Goal: Task Accomplishment & Management: Manage account settings

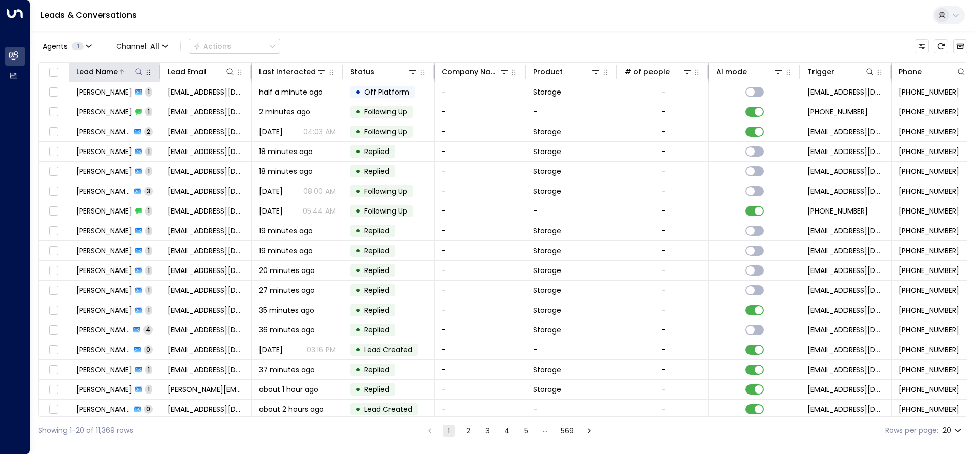
click at [138, 72] on icon at bounding box center [139, 72] width 8 height 8
click at [91, 107] on input "text" at bounding box center [139, 108] width 140 height 19
type input "******"
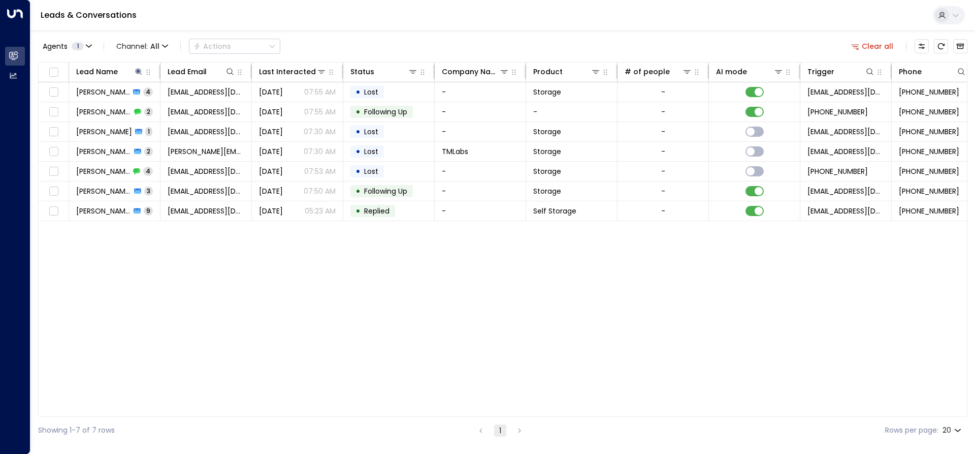
click at [147, 261] on div "Lead Name Lead Email Last Interacted Status Company Name Product # of people AI…" at bounding box center [503, 239] width 930 height 355
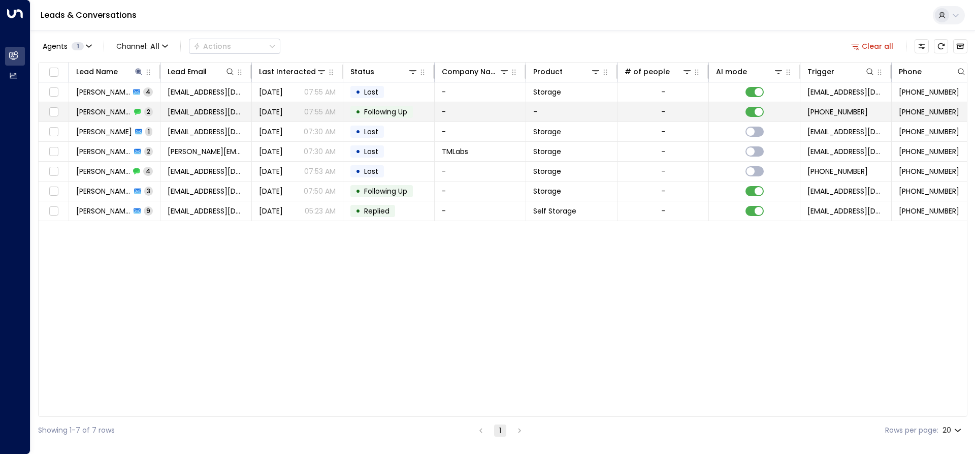
click at [108, 108] on span "[PERSON_NAME]" at bounding box center [103, 112] width 55 height 10
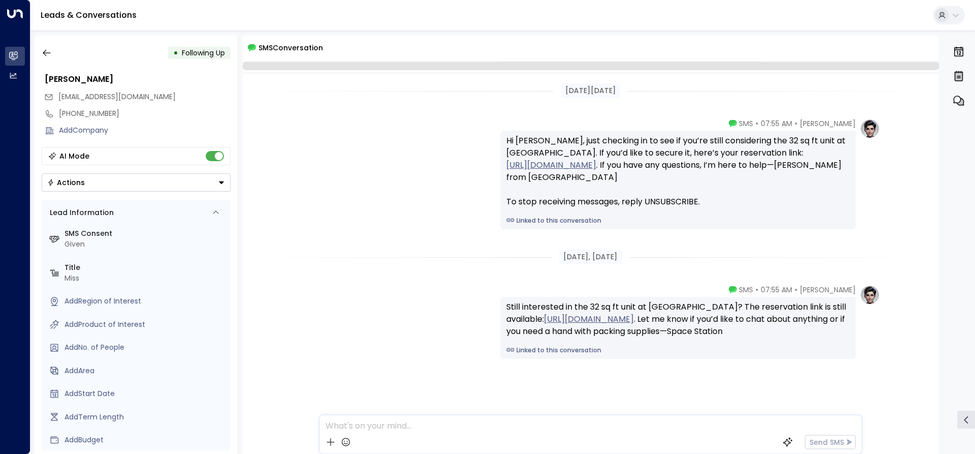
scroll to position [19, 0]
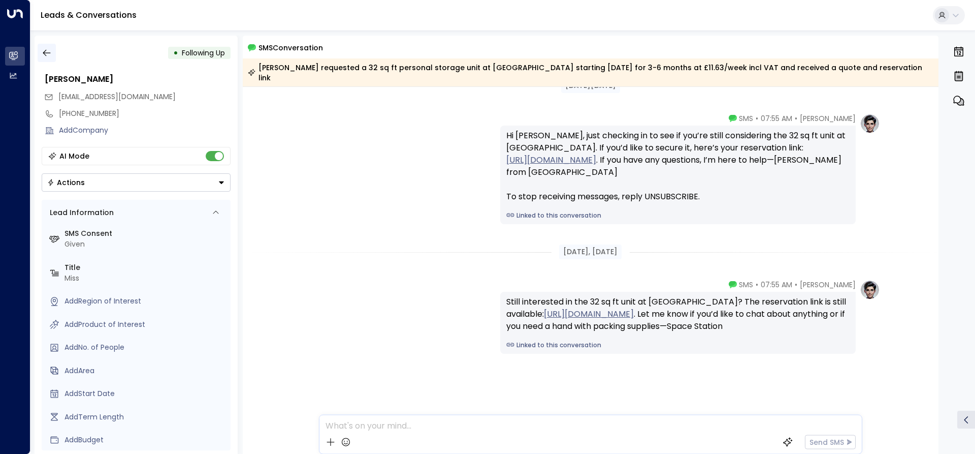
click at [46, 51] on icon "button" at bounding box center [47, 53] width 10 height 10
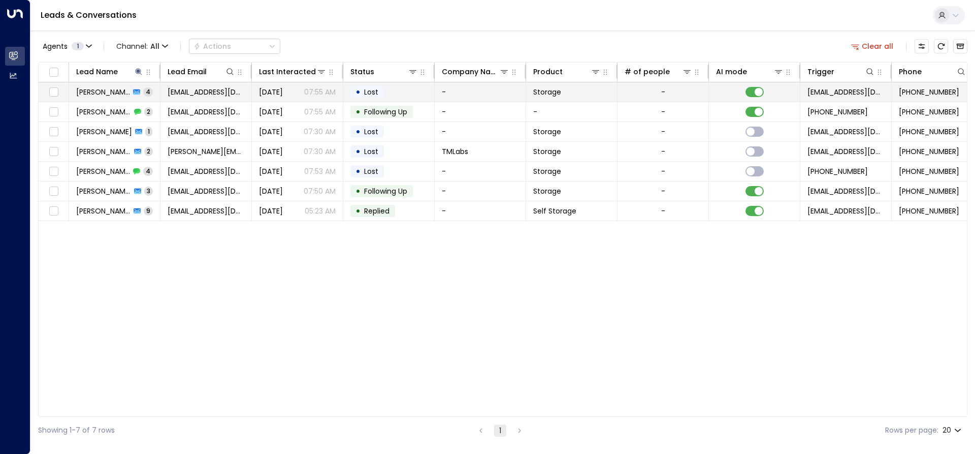
click at [111, 87] on span "[PERSON_NAME]" at bounding box center [103, 92] width 54 height 10
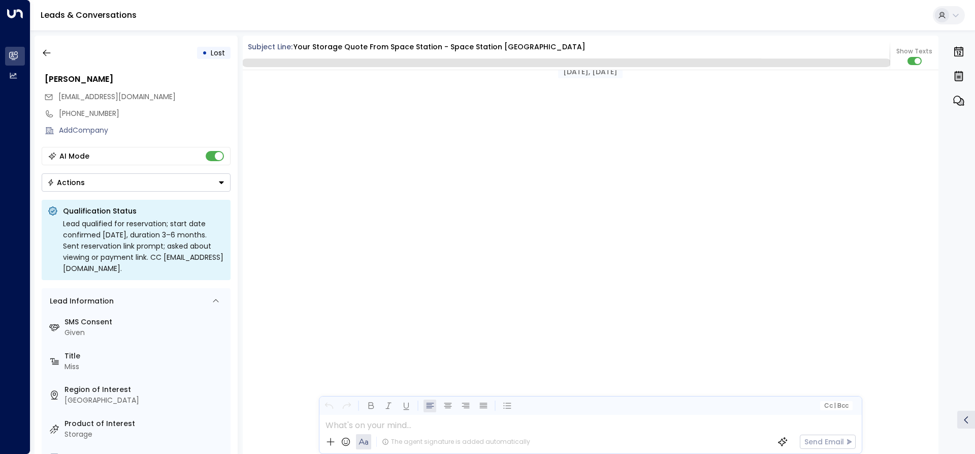
scroll to position [1515, 0]
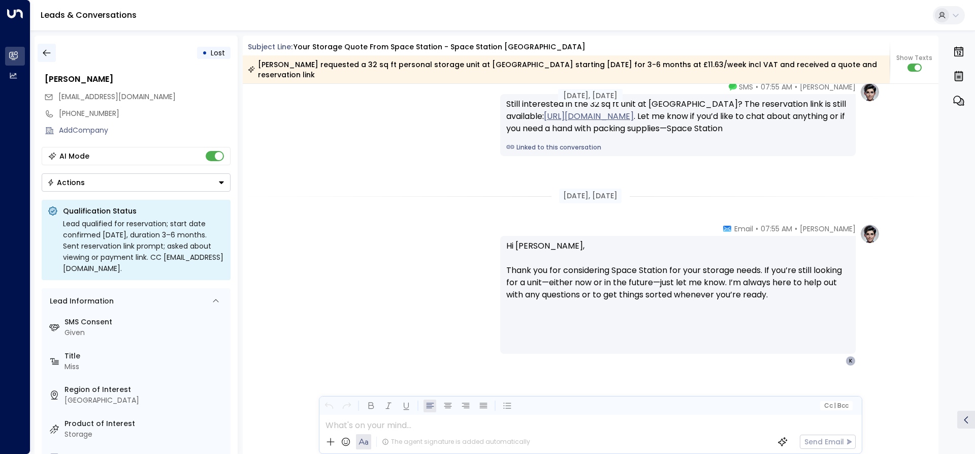
click at [46, 54] on icon "button" at bounding box center [47, 53] width 10 height 10
